Goal: Task Accomplishment & Management: Use online tool/utility

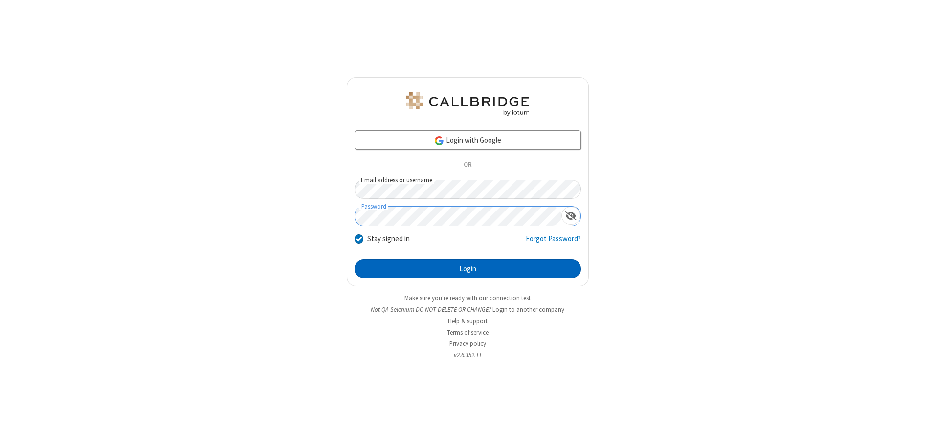
click at [467, 269] on button "Login" at bounding box center [468, 270] width 226 height 20
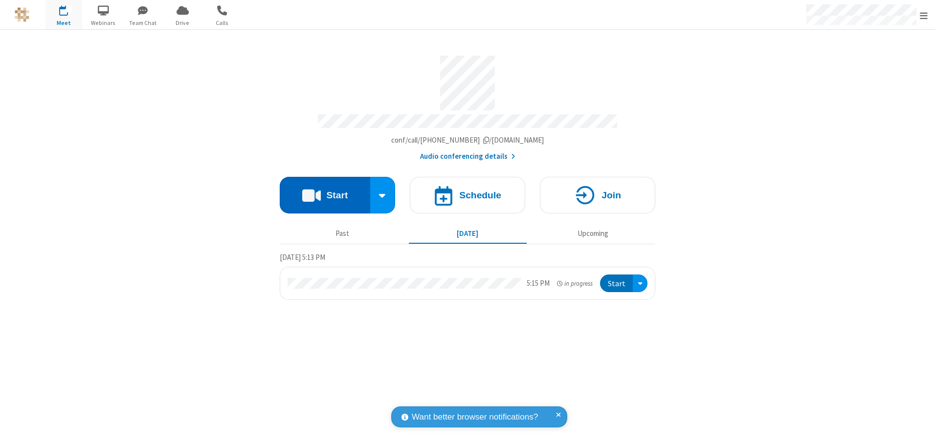
click at [325, 192] on button "Start" at bounding box center [325, 195] width 90 height 37
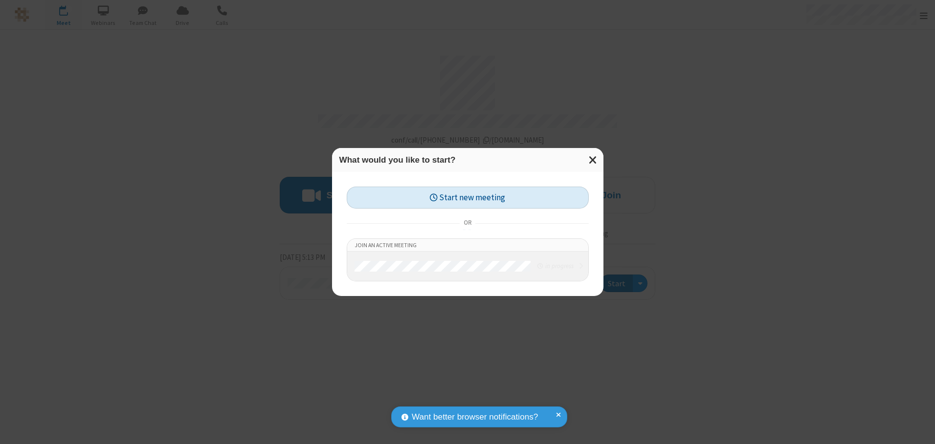
click at [467, 198] on button "Start new meeting" at bounding box center [468, 198] width 242 height 22
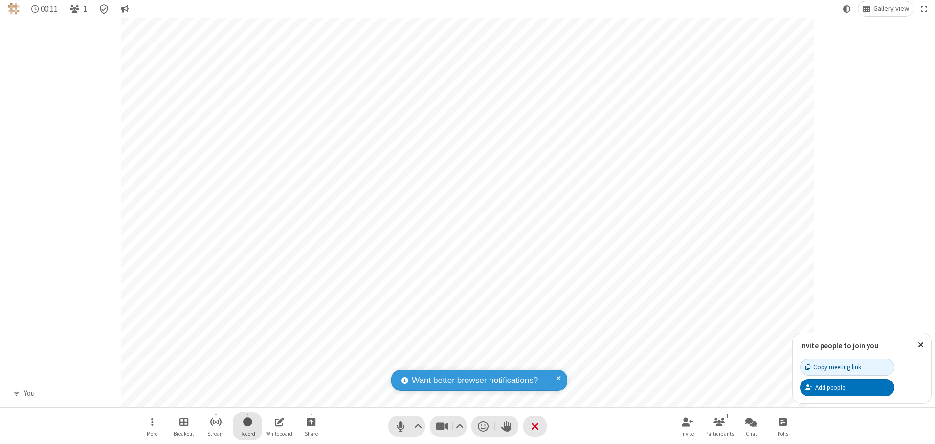
click at [247, 426] on span "Start recording" at bounding box center [247, 422] width 9 height 12
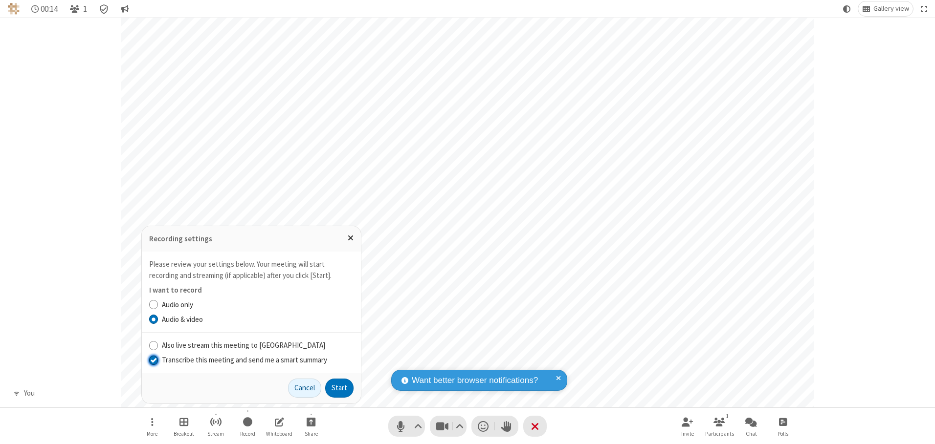
click at [153, 360] on input "Transcribe this meeting and send me a smart summary" at bounding box center [153, 360] width 9 height 10
click at [257, 319] on label "Audio & video" at bounding box center [258, 319] width 192 height 11
click at [158, 319] on input "Audio & video" at bounding box center [153, 319] width 9 height 10
click at [339, 388] on button "Start" at bounding box center [339, 389] width 28 height 20
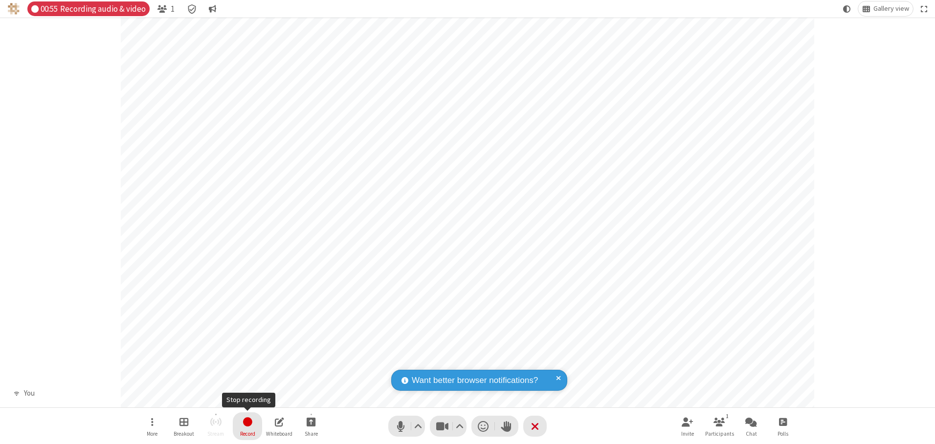
click at [247, 426] on span "Stop recording" at bounding box center [247, 422] width 11 height 12
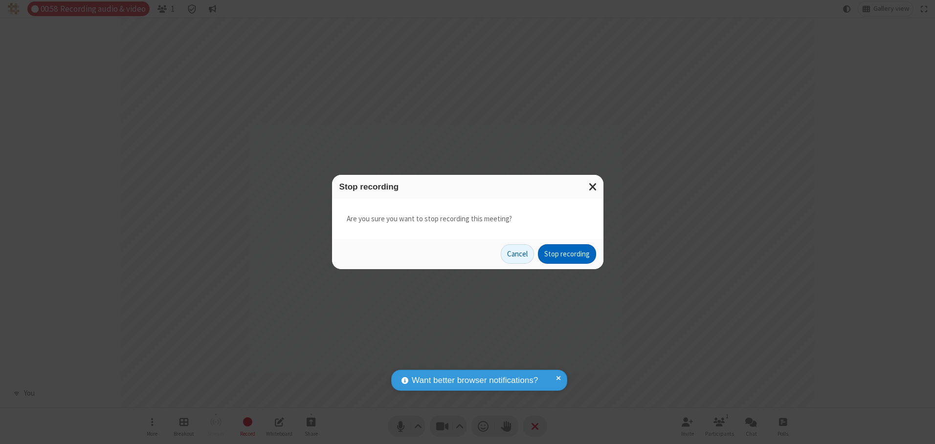
click at [567, 254] on button "Stop recording" at bounding box center [567, 254] width 58 height 20
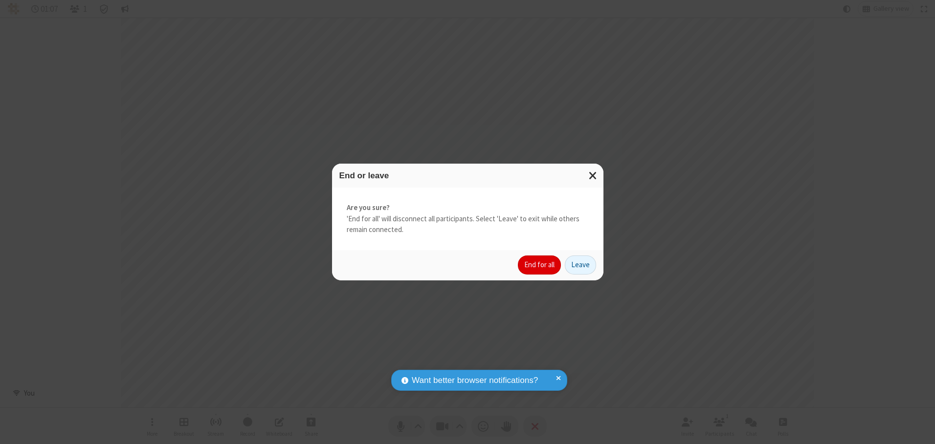
click at [540, 265] on button "End for all" at bounding box center [539, 266] width 43 height 20
